Goal: Task Accomplishment & Management: Manage account settings

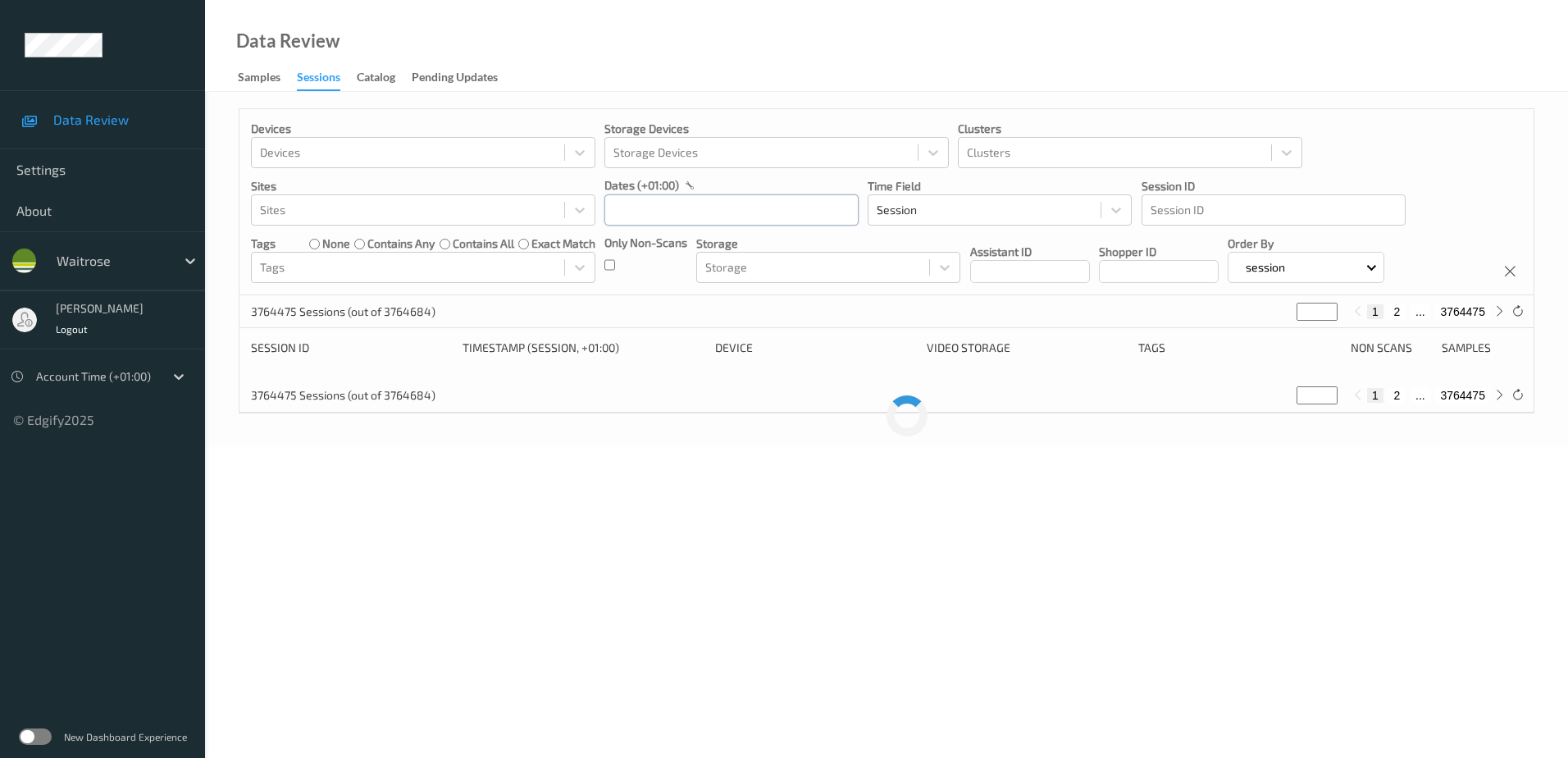
click at [640, 212] on input "text" at bounding box center [731, 209] width 254 height 31
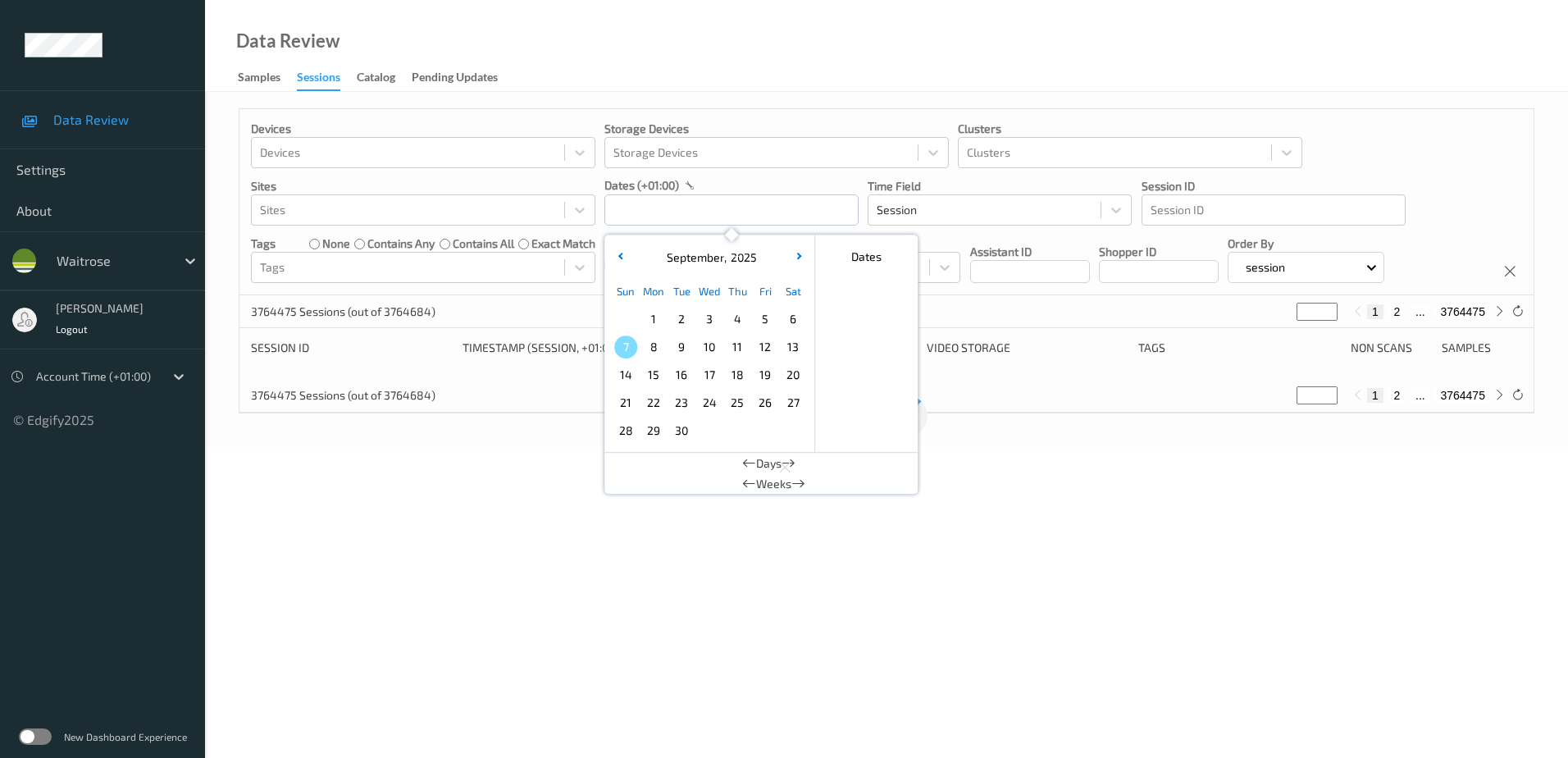
click at [755, 321] on span "5" at bounding box center [765, 318] width 23 height 23
type input "05/09/2025 00:00 -> 05/09/2025 23:59"
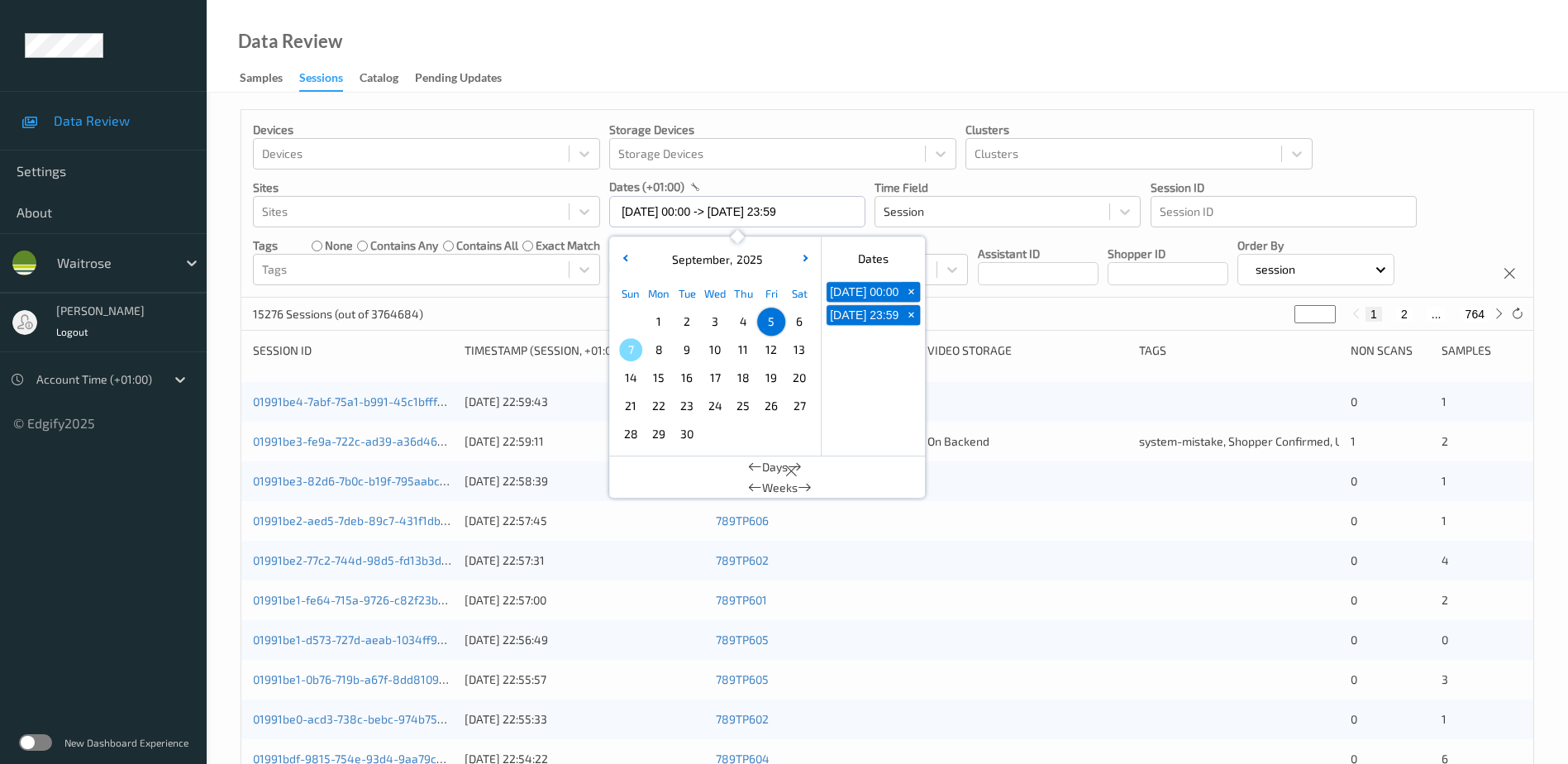
drag, startPoint x: 761, startPoint y: 323, endPoint x: 700, endPoint y: 111, distance: 220.6
click at [718, 94] on div "Devices Devices Storage Devices Storage Devices Clusters Clusters Sites Sites d…" at bounding box center [887, 669] width 1361 height 1152
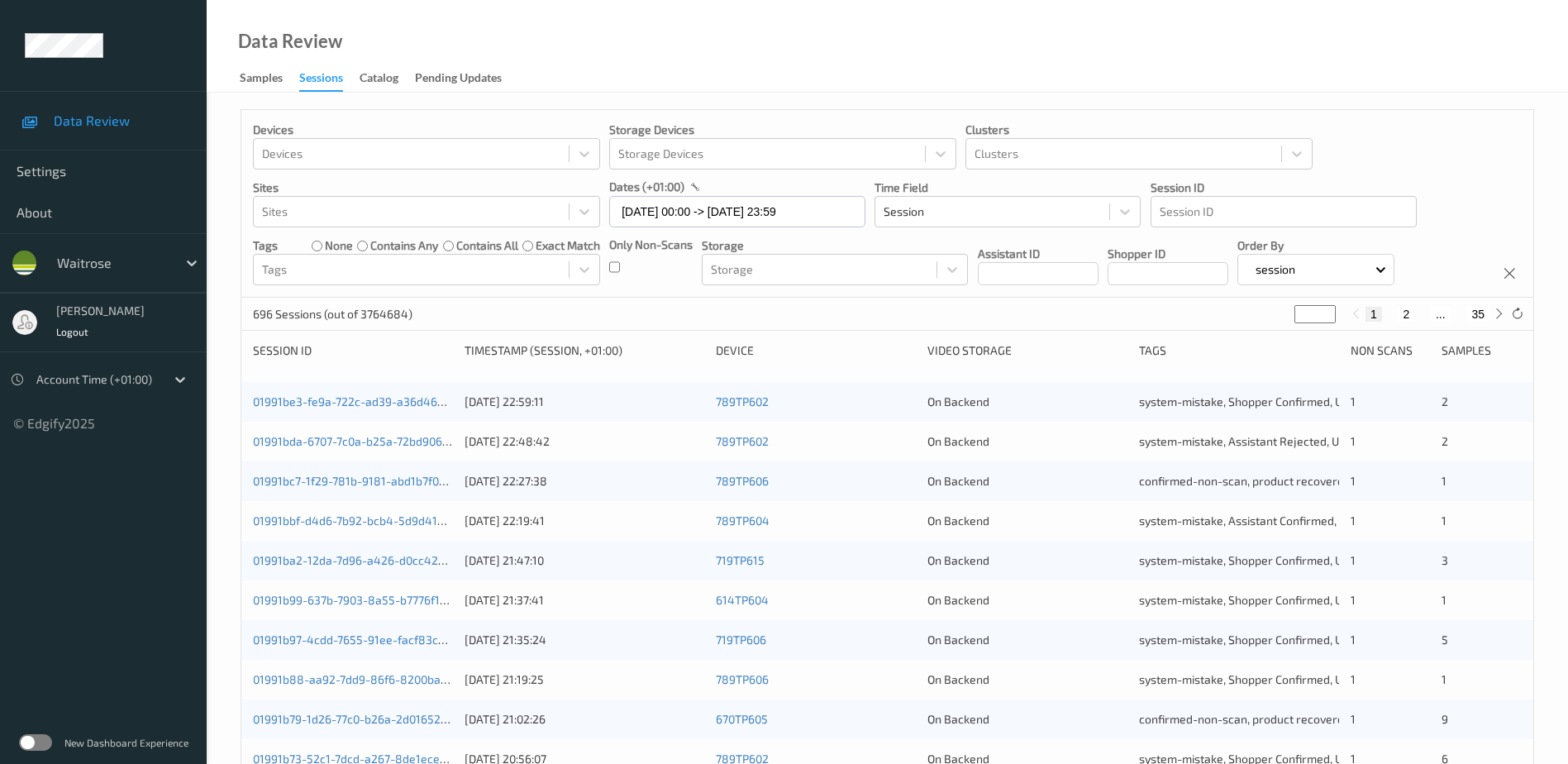
drag, startPoint x: 1308, startPoint y: 310, endPoint x: 1146, endPoint y: 341, distance: 164.9
click at [1146, 341] on div "Devices Devices Storage Devices Storage Devices Clusters Clusters Sites Sites d…" at bounding box center [887, 659] width 1293 height 1102
type input "*"
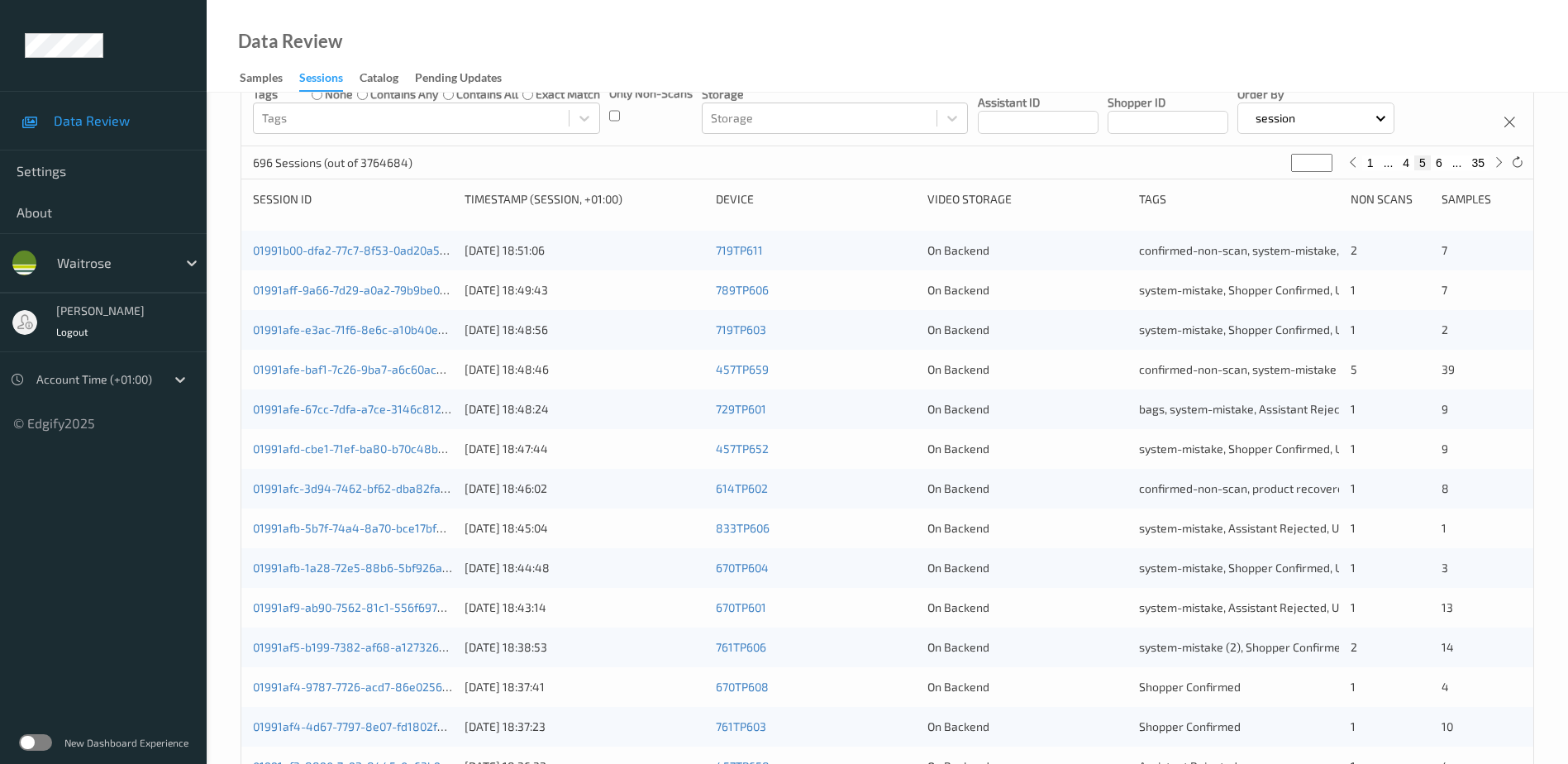
scroll to position [150, 0]
type input "*"
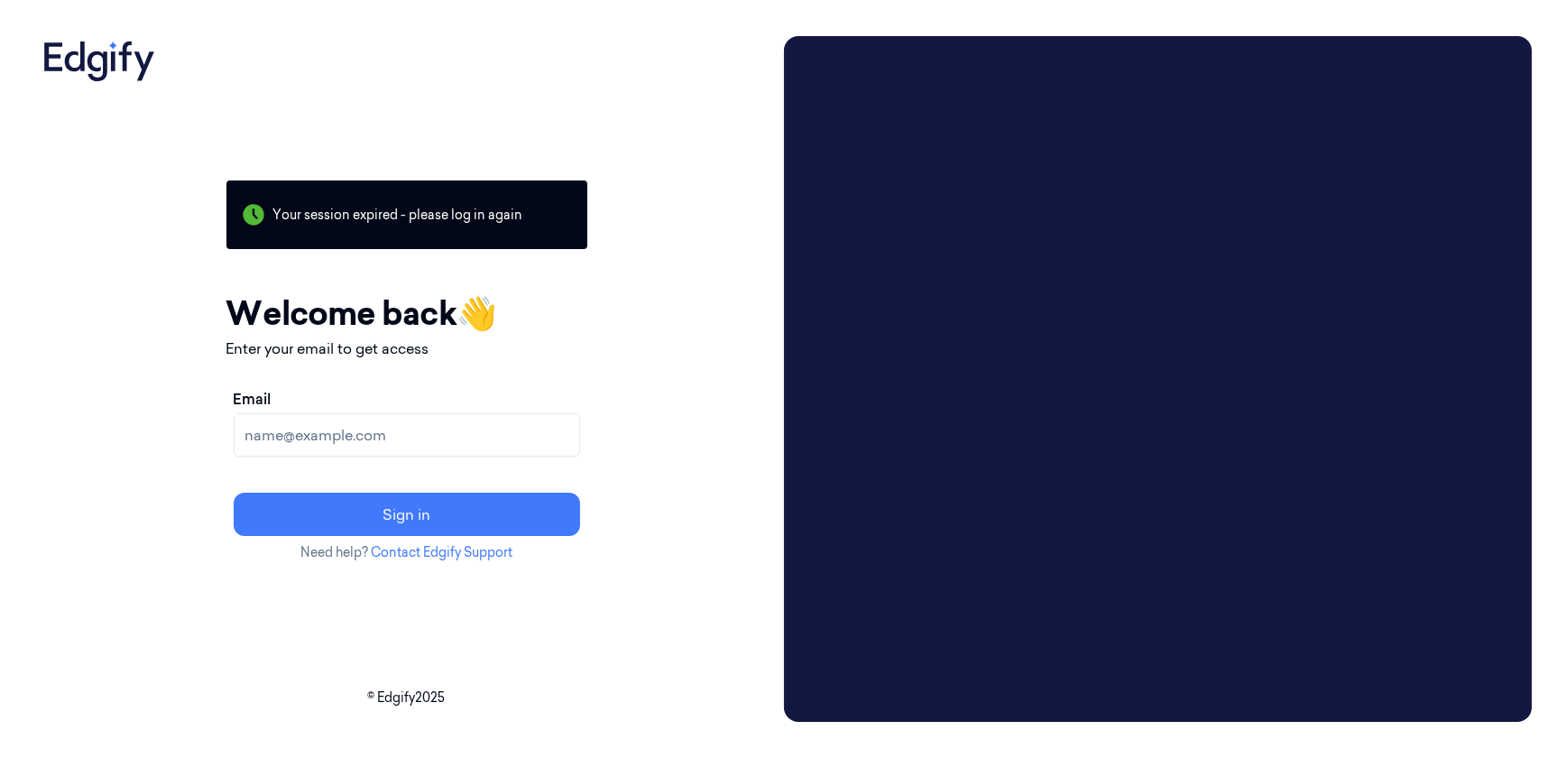
click at [385, 434] on input "Email" at bounding box center [407, 435] width 346 height 44
type input "[PERSON_NAME][EMAIL_ADDRESS][DOMAIN_NAME]"
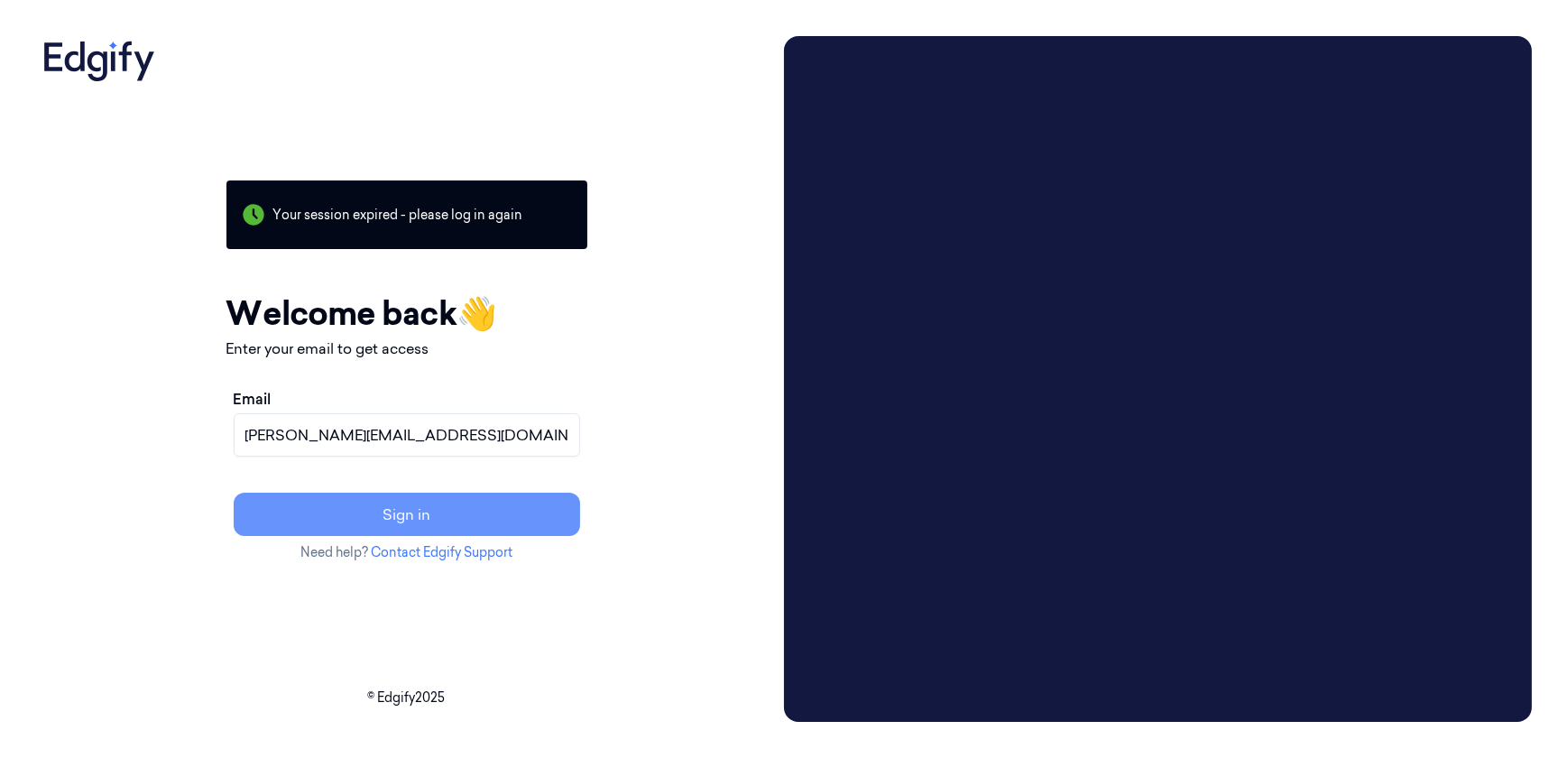
click at [433, 515] on button "Sign in" at bounding box center [407, 515] width 346 height 44
